Goal: Participate in discussion

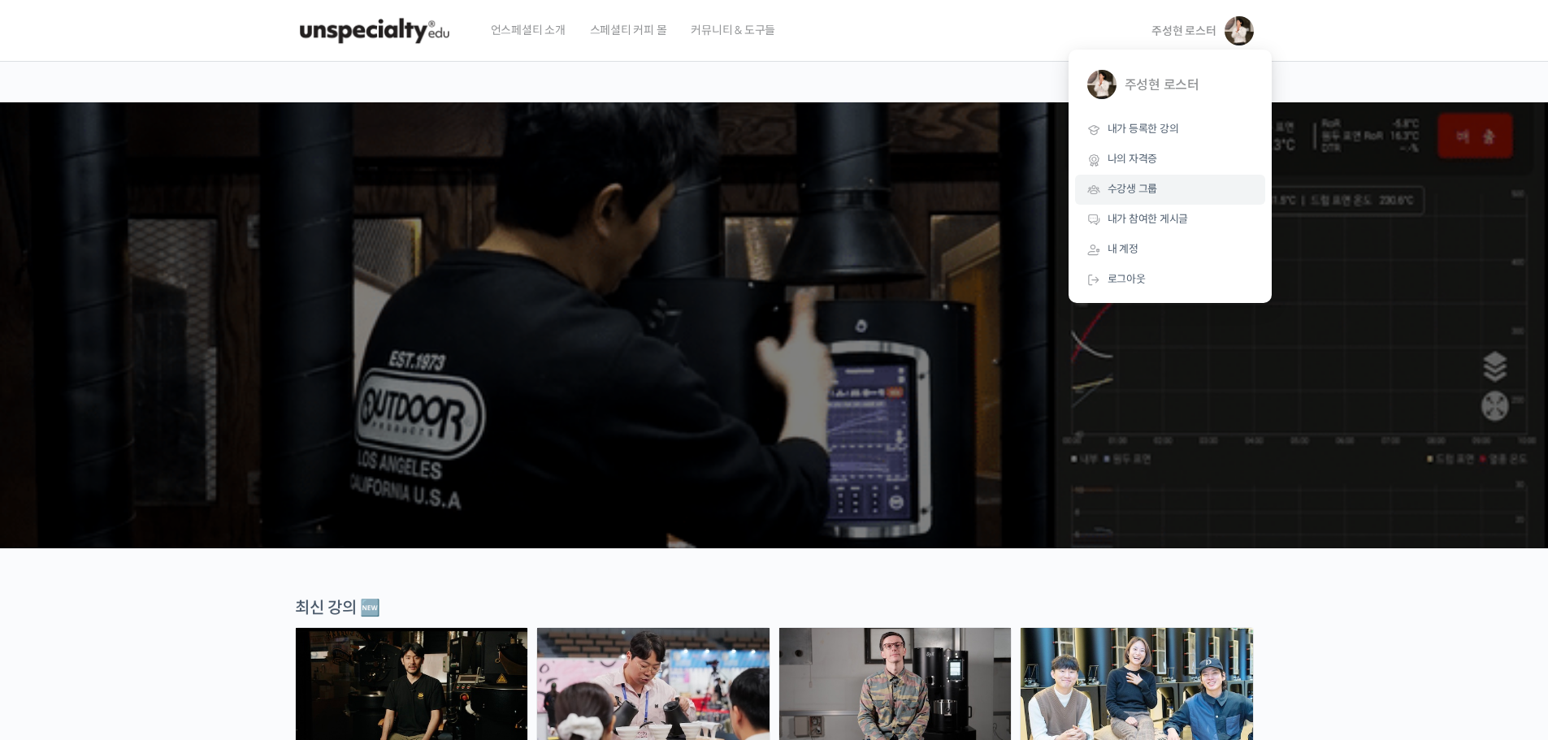
click at [1122, 191] on span "수강생 그룹" at bounding box center [1132, 189] width 50 height 14
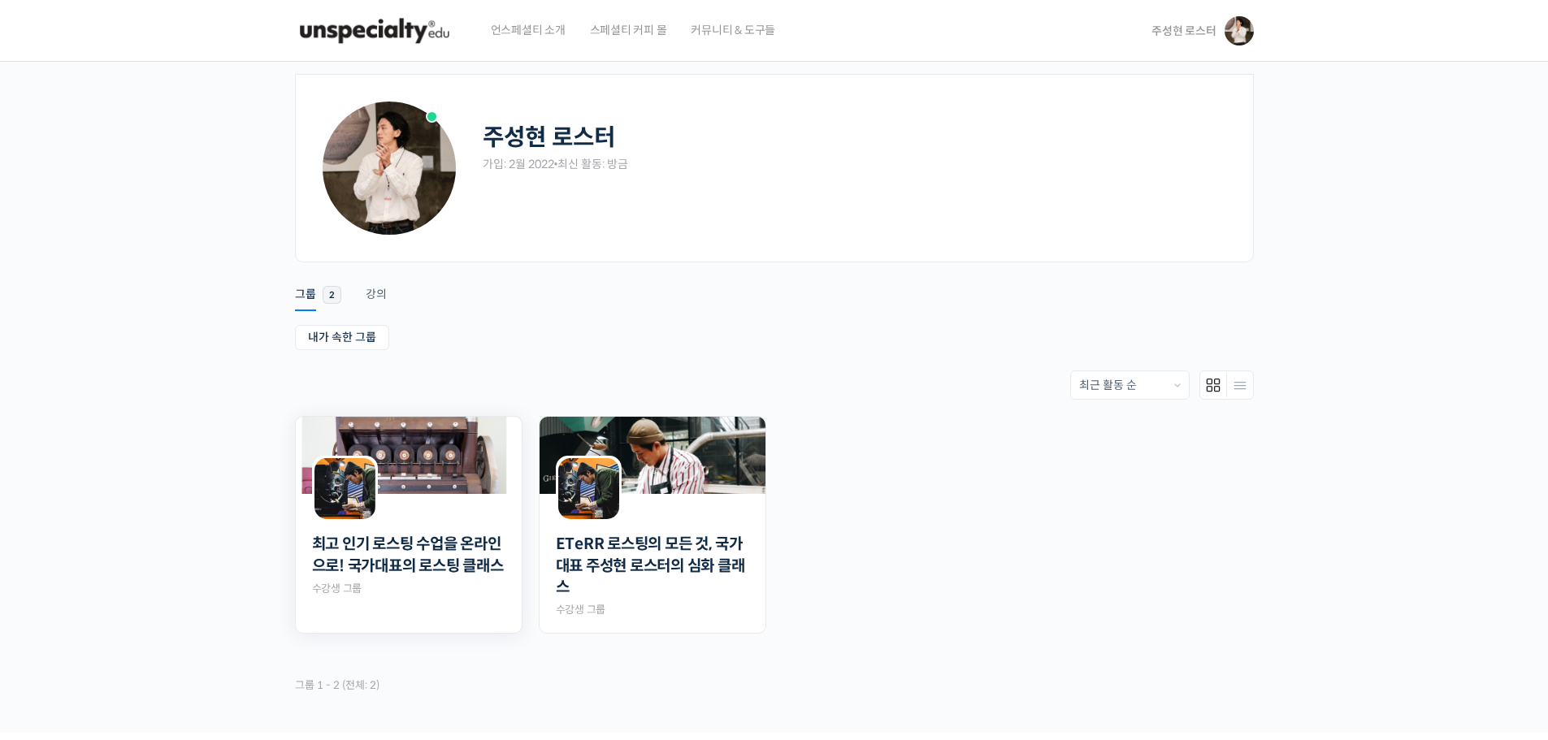
click at [369, 596] on div "최고 인기 로스팅 수업을 온라인으로! 국가대표의 로스팅 클래스 Private 수강생 그룹" at bounding box center [408, 559] width 193 height 75
click at [388, 550] on link "최고 인기 로스팅 수업을 온라인으로! 국가대표의 로스팅 클래스" at bounding box center [408, 555] width 193 height 43
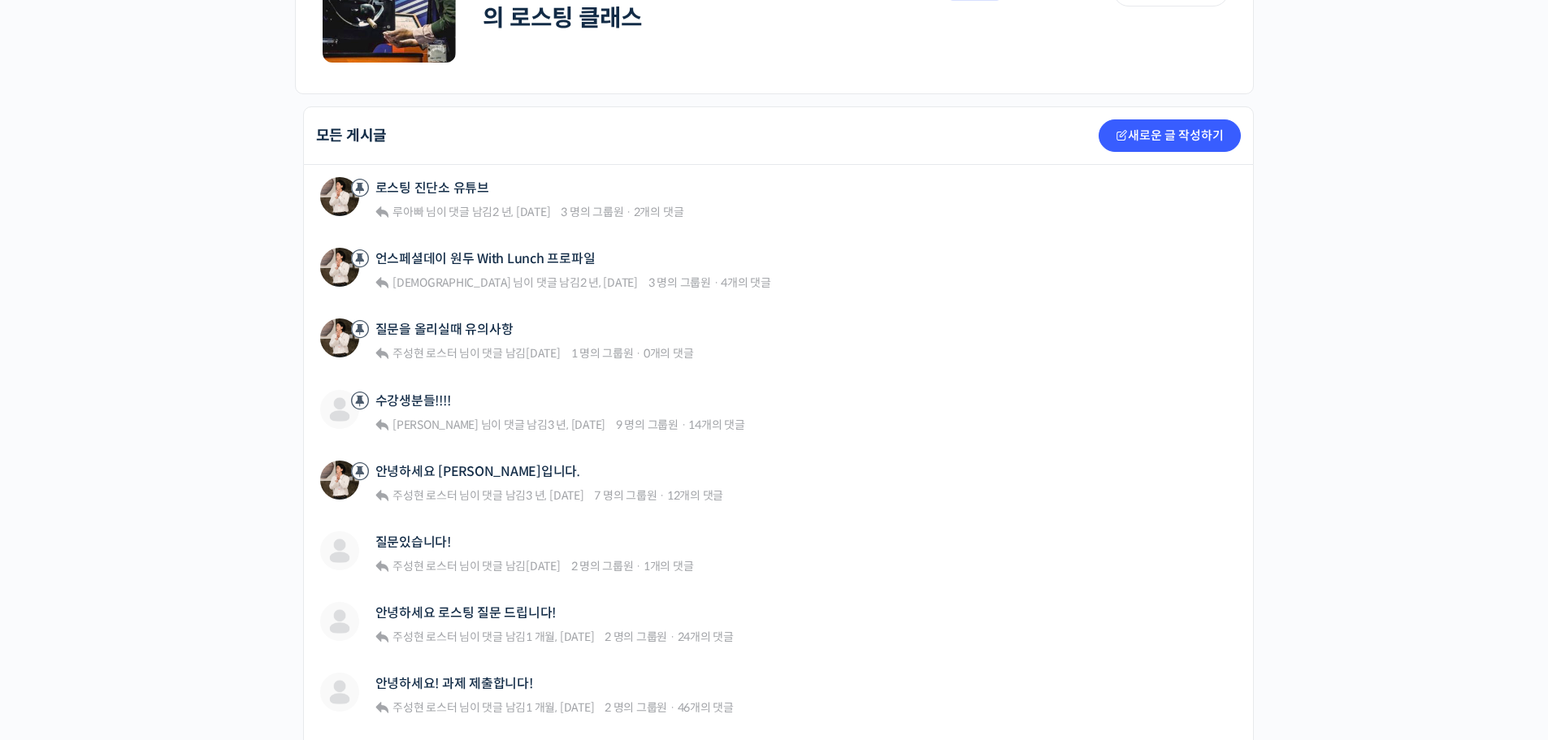
scroll to position [325, 0]
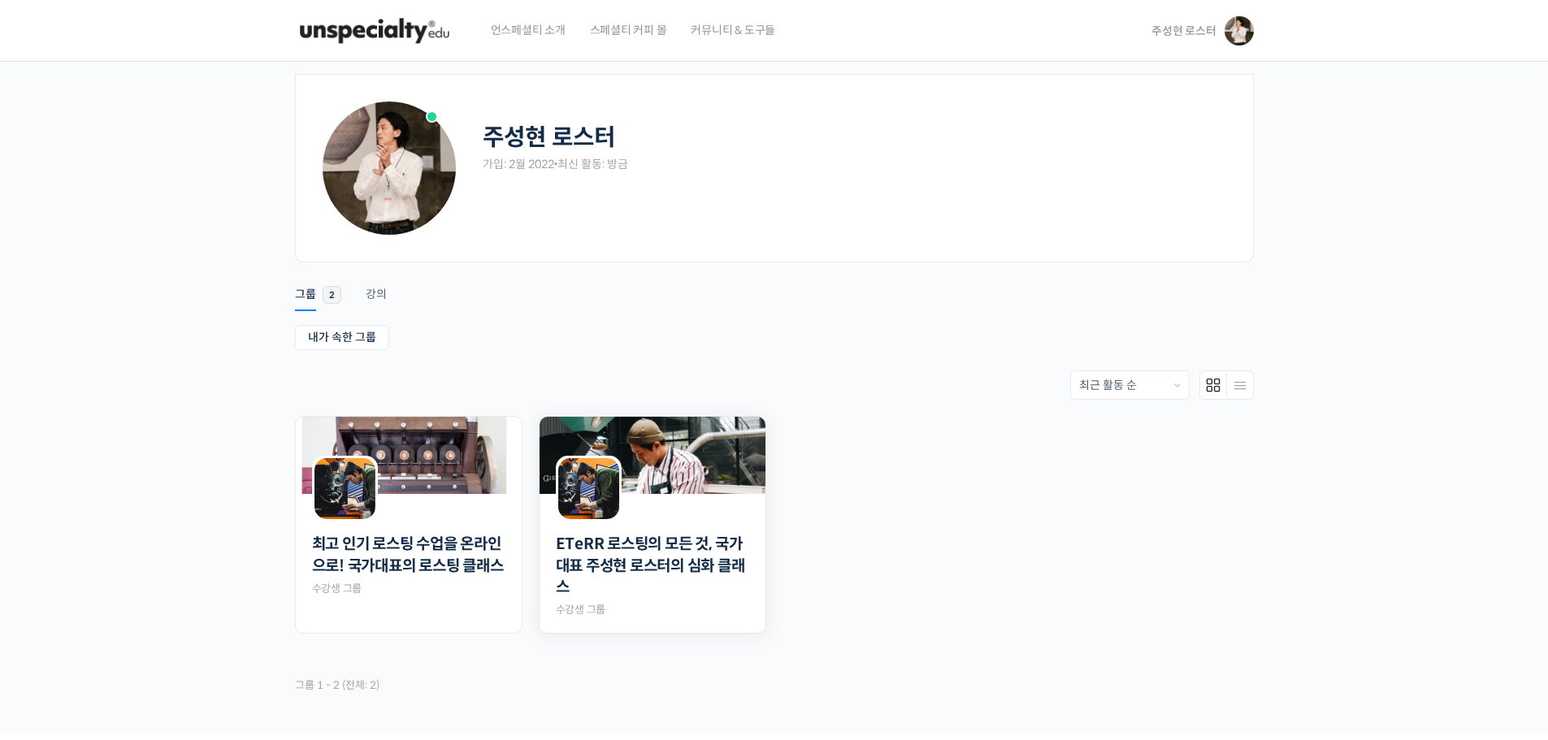
click at [674, 479] on img at bounding box center [652, 455] width 226 height 77
